Goal: Transaction & Acquisition: Book appointment/travel/reservation

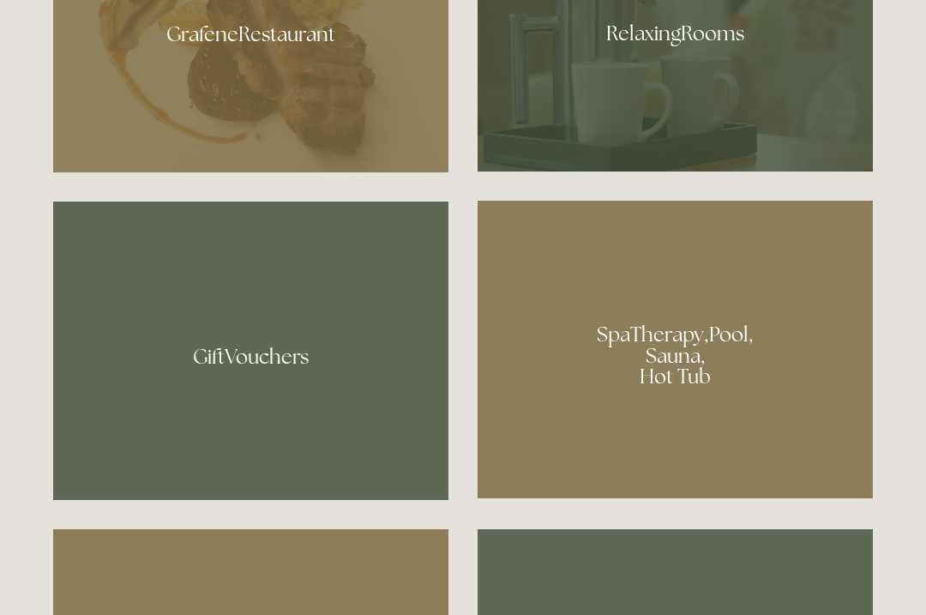
scroll to position [1159, 0]
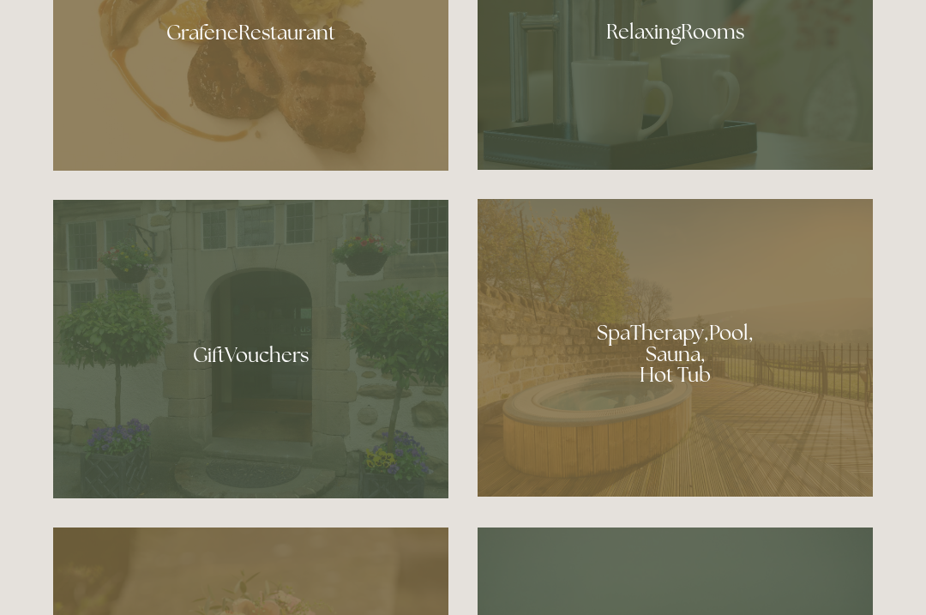
click at [728, 78] on div at bounding box center [674, 26] width 395 height 288
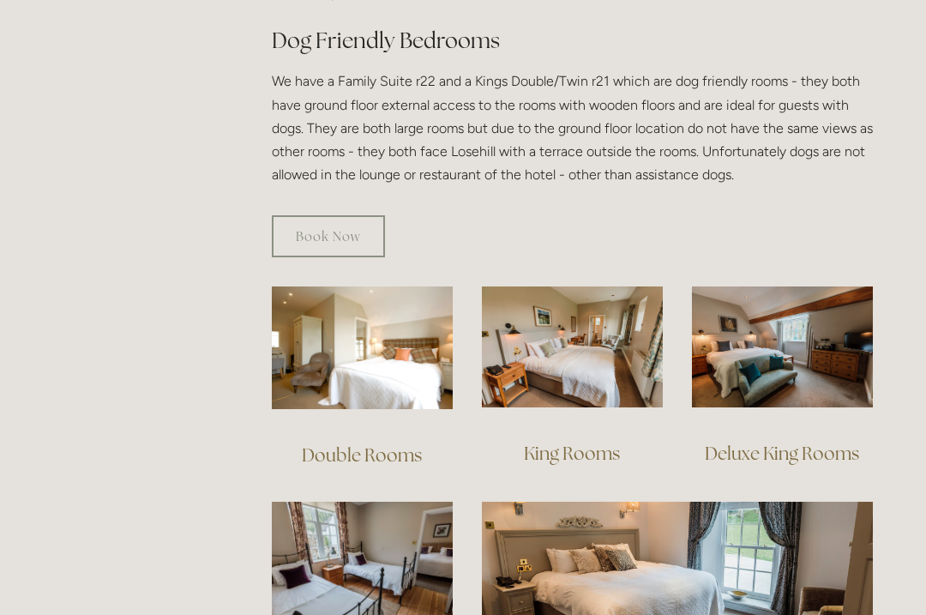
scroll to position [975, 0]
click at [391, 357] on img at bounding box center [362, 346] width 181 height 123
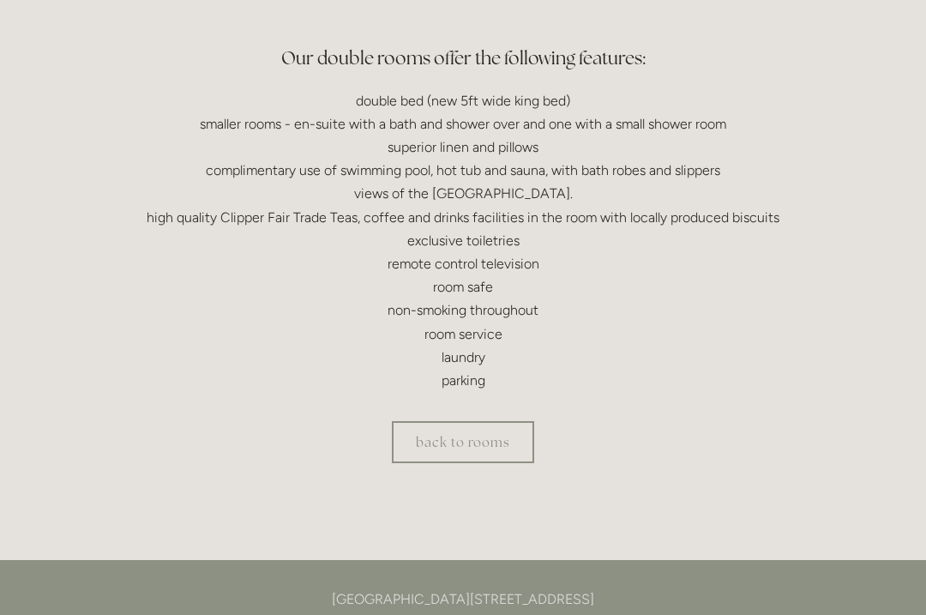
scroll to position [504, 0]
click at [489, 444] on link "back to rooms" at bounding box center [463, 442] width 142 height 42
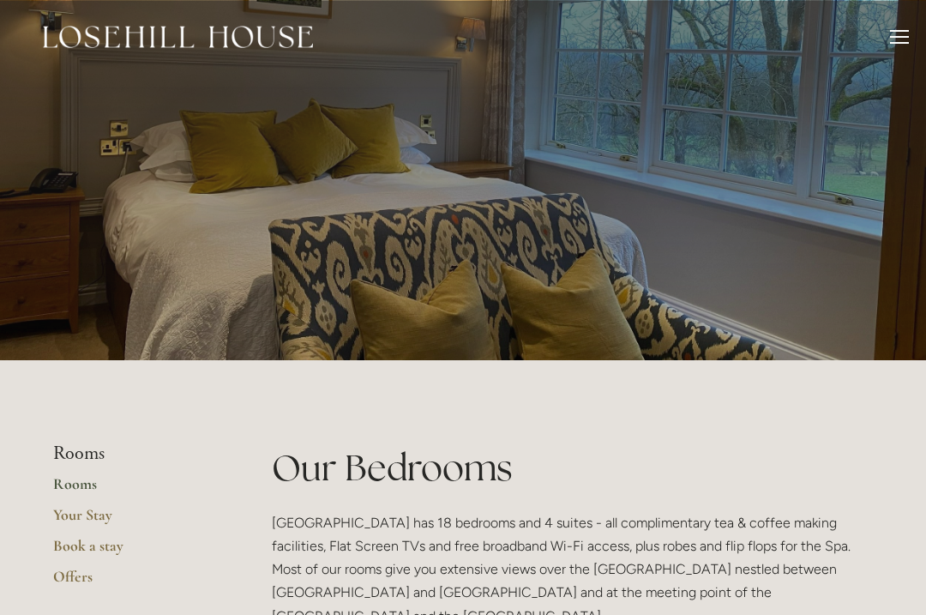
click at [793, 596] on p "Losehill House Hotel has 18 bedrooms and 4 suites - all complimentary tea & cof…" at bounding box center [572, 569] width 601 height 117
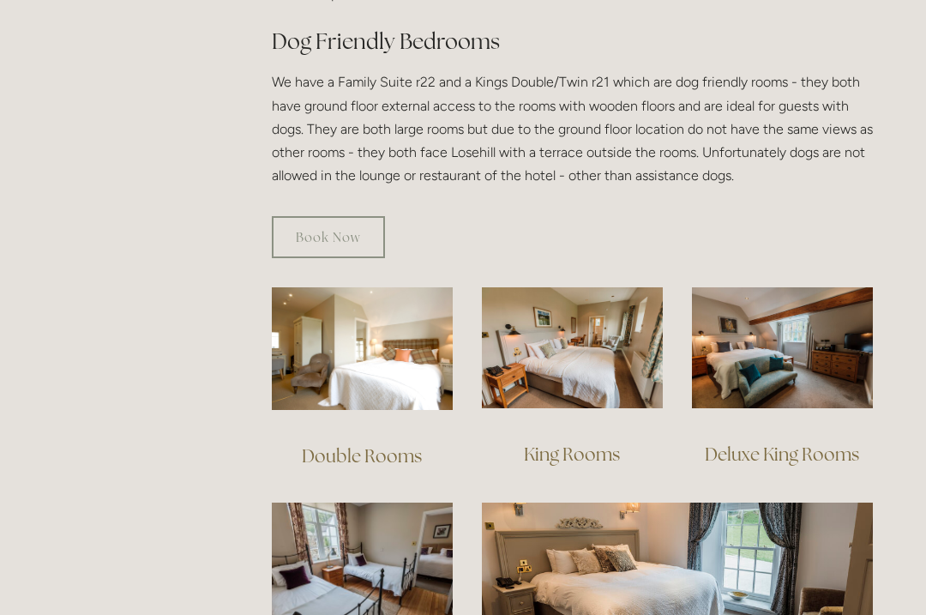
scroll to position [973, 0]
click at [613, 337] on img at bounding box center [572, 347] width 181 height 121
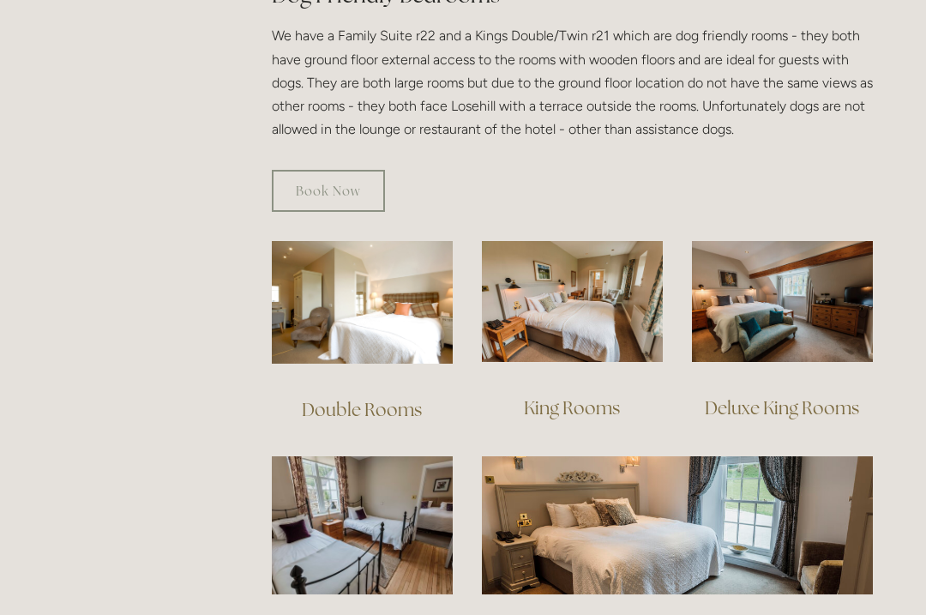
click at [851, 312] on img at bounding box center [782, 301] width 181 height 121
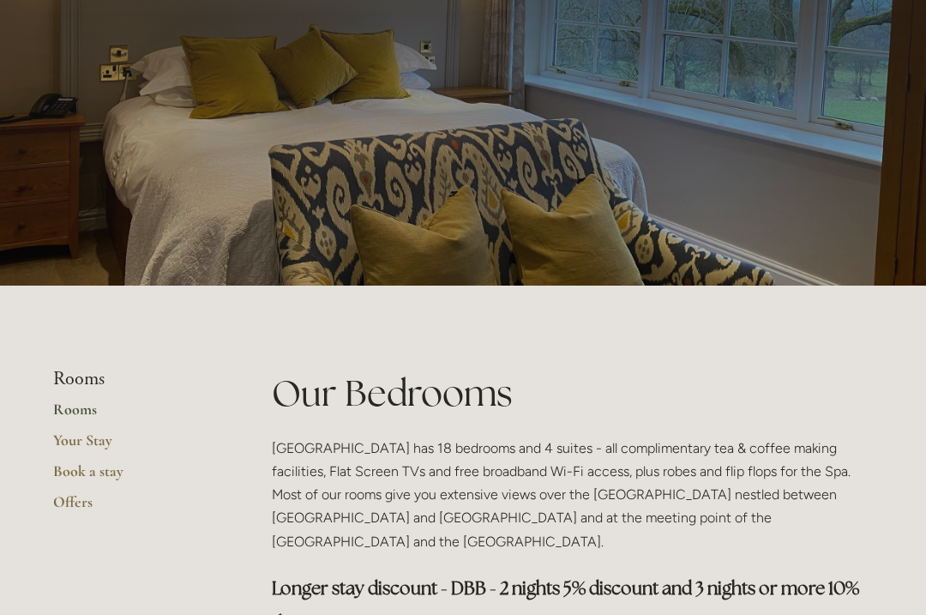
scroll to position [75, 0]
click at [102, 479] on link "Book a stay" at bounding box center [135, 476] width 164 height 31
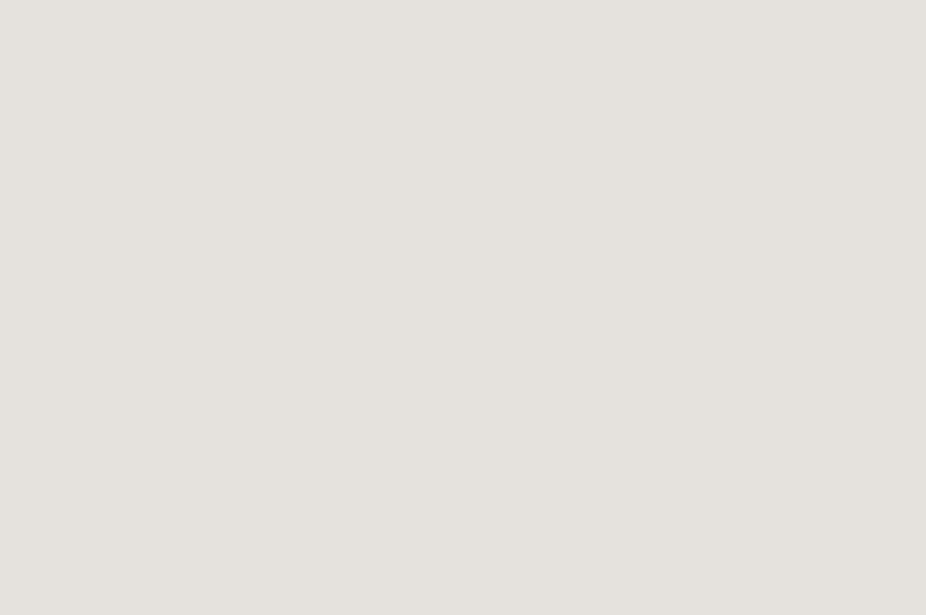
scroll to position [345, 0]
